Goal: Navigation & Orientation: Find specific page/section

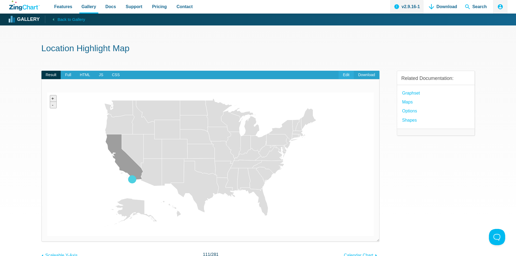
click at [348, 76] on link "Edit" at bounding box center [346, 75] width 15 height 9
click at [411, 101] on link "Maps" at bounding box center [407, 101] width 11 height 7
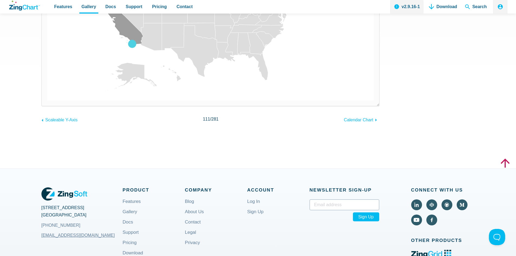
drag, startPoint x: 206, startPoint y: 121, endPoint x: 216, endPoint y: 121, distance: 10.0
click at [207, 121] on span "111" at bounding box center [206, 119] width 7 height 5
click at [369, 121] on span "Calendar Chart" at bounding box center [359, 120] width 30 height 5
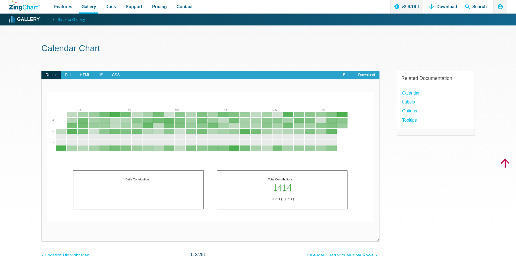
scroll to position [108, 0]
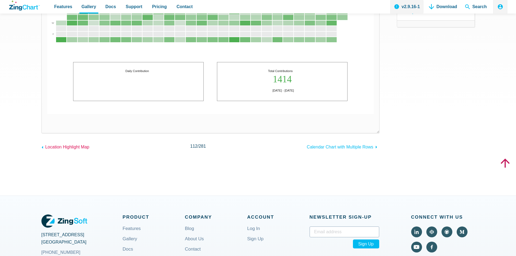
click at [62, 148] on span "Location Highlight Map" at bounding box center [67, 147] width 44 height 5
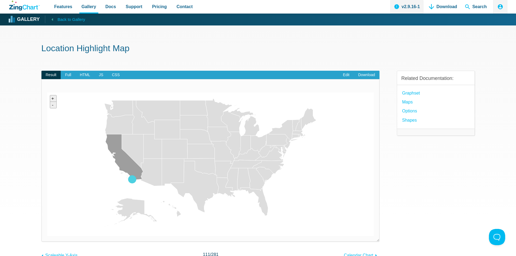
click at [54, 17] on link "Back to Gallery" at bounding box center [65, 19] width 40 height 8
